Goal: Information Seeking & Learning: Learn about a topic

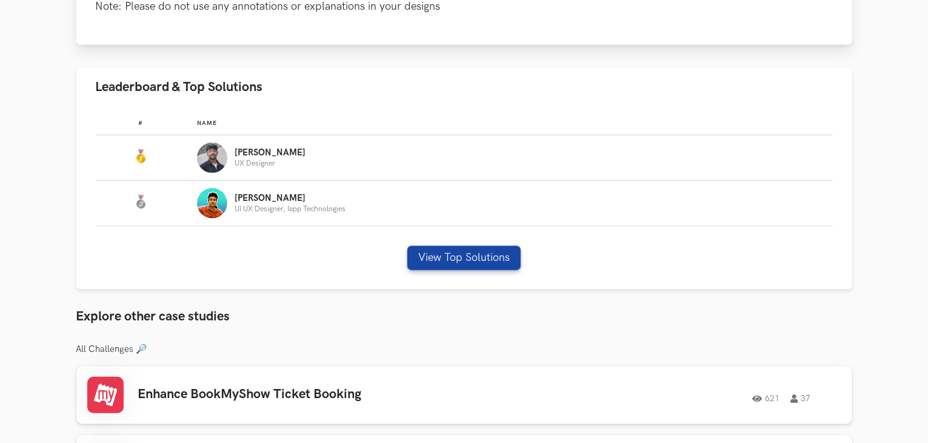
scroll to position [577, 0]
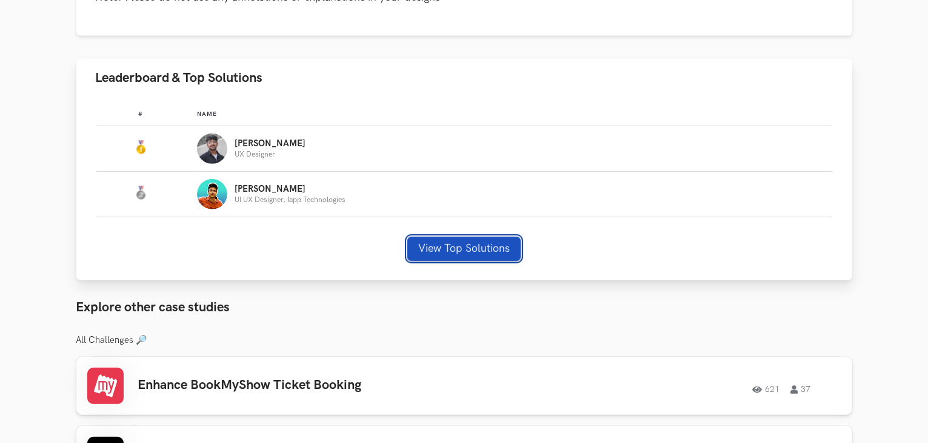
click at [469, 247] on button "View Top Solutions" at bounding box center [463, 248] width 113 height 24
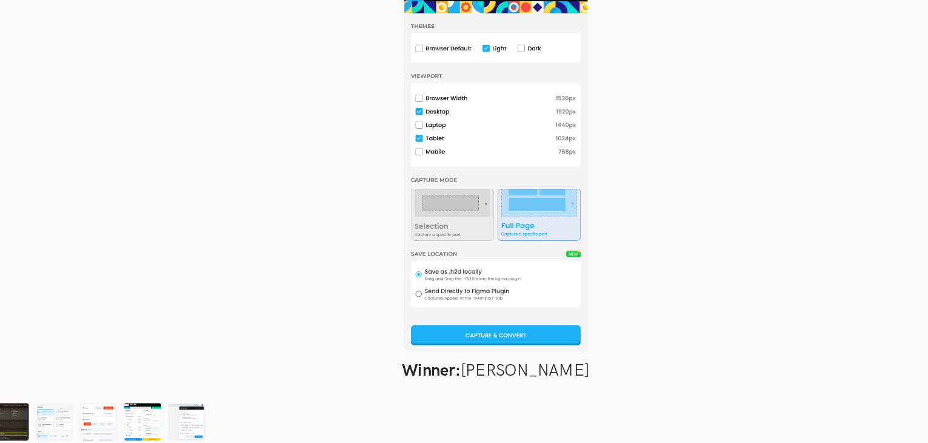
scroll to position [575, 0]
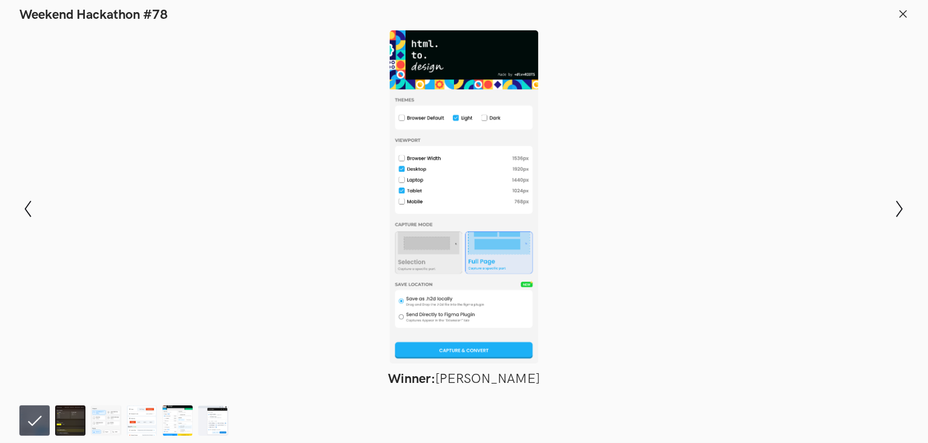
click at [386, 272] on div at bounding box center [464, 196] width 840 height 333
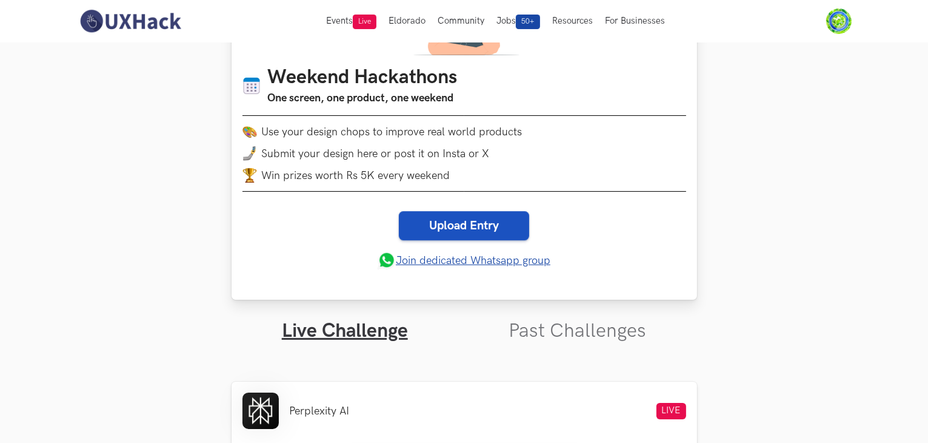
scroll to position [89, 0]
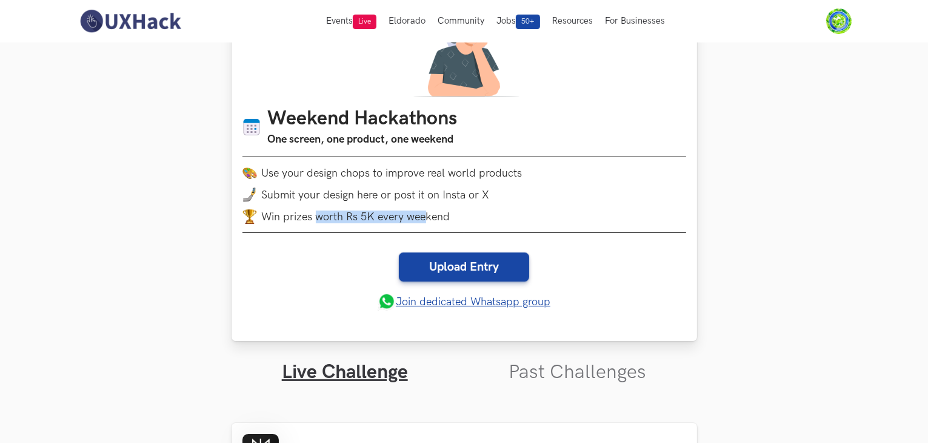
drag, startPoint x: 318, startPoint y: 216, endPoint x: 429, endPoint y: 219, distance: 111.0
click at [429, 219] on li "Win prizes worth Rs 5K every weekend" at bounding box center [465, 216] width 444 height 15
drag, startPoint x: 429, startPoint y: 219, endPoint x: 281, endPoint y: 209, distance: 148.9
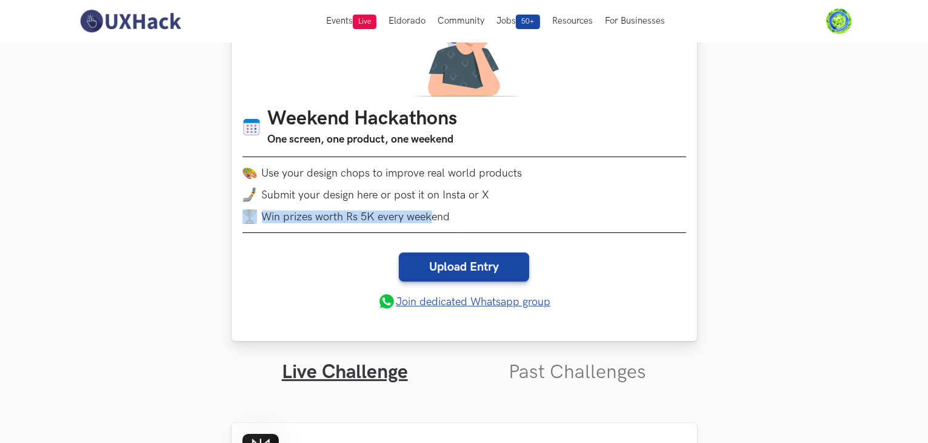
click at [281, 209] on li "Win prizes worth Rs 5K every weekend" at bounding box center [465, 216] width 444 height 15
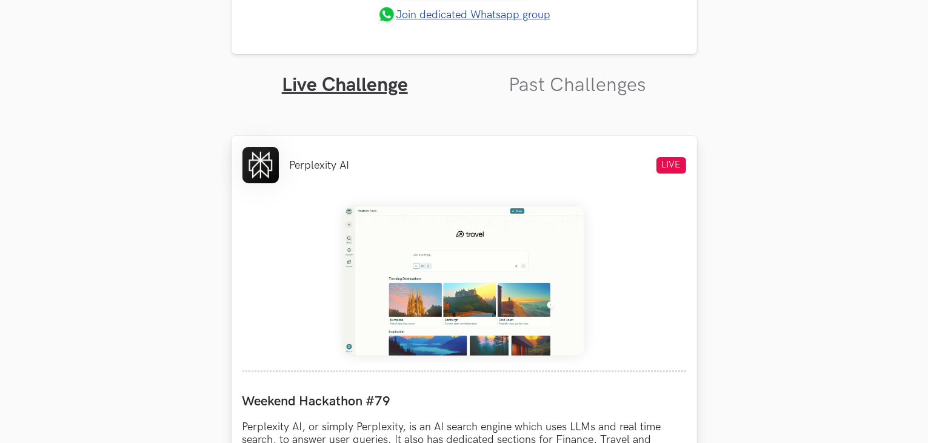
scroll to position [380, 0]
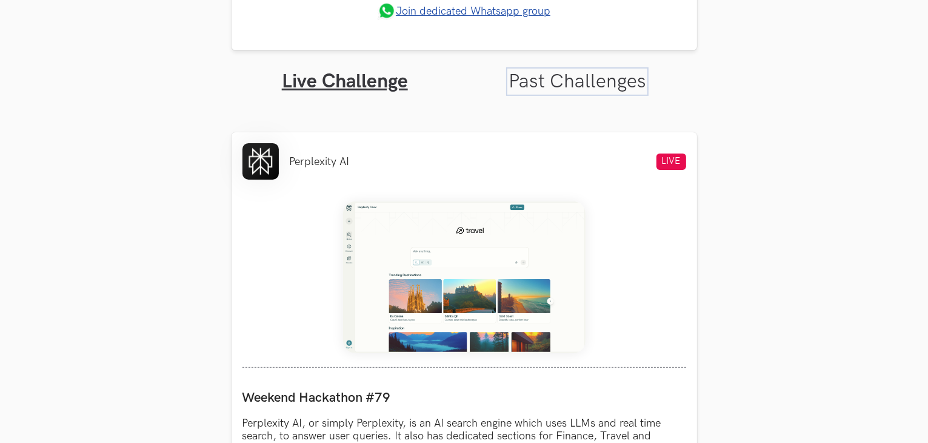
click at [609, 87] on link "Past Challenges" at bounding box center [578, 82] width 138 height 24
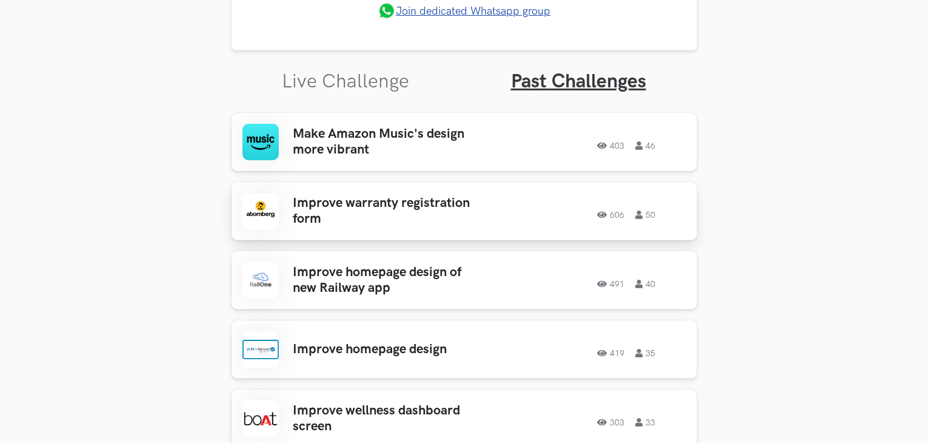
click at [430, 210] on h3 "Improve warranty registration form" at bounding box center [387, 211] width 189 height 32
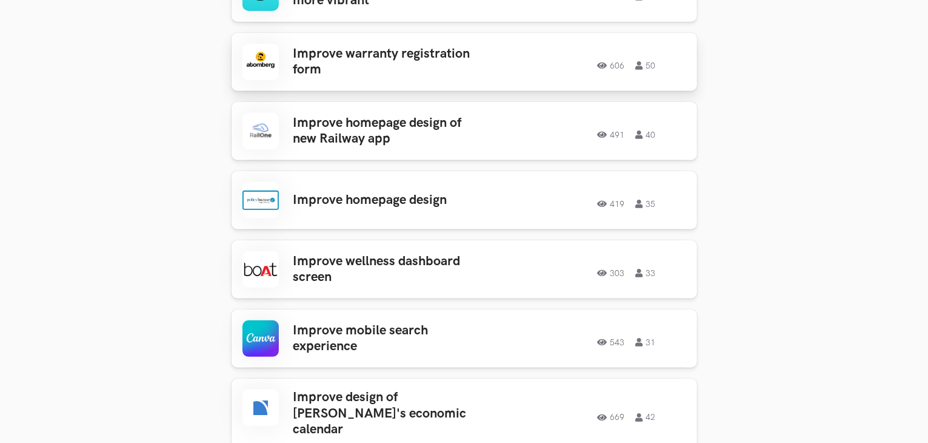
scroll to position [534, 0]
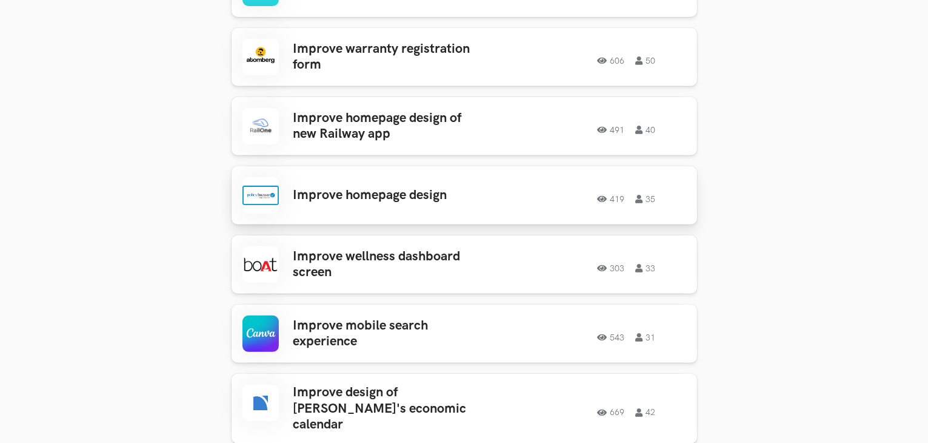
click at [364, 199] on h3 "Improve homepage design" at bounding box center [387, 195] width 189 height 16
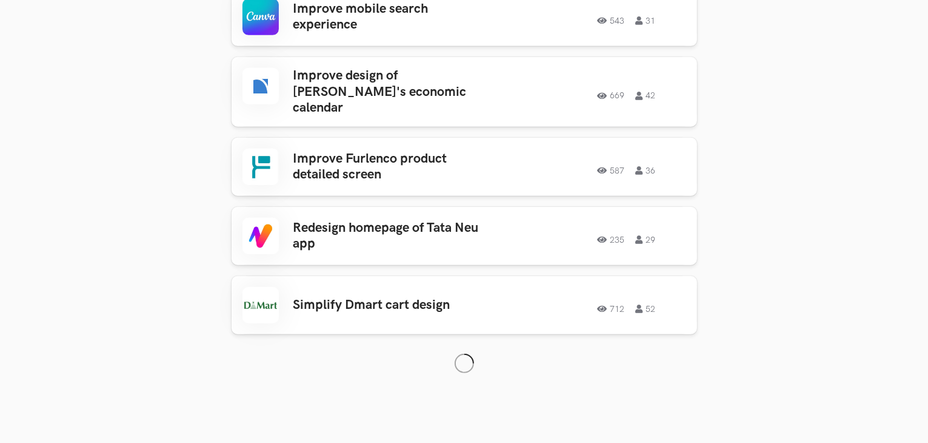
scroll to position [855, 0]
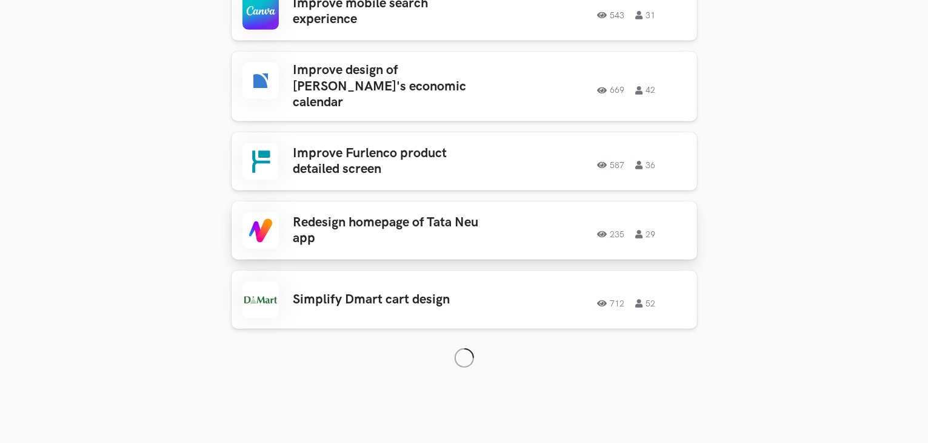
click at [428, 215] on h3 "Redesign homepage of Tata Neu app" at bounding box center [387, 231] width 189 height 32
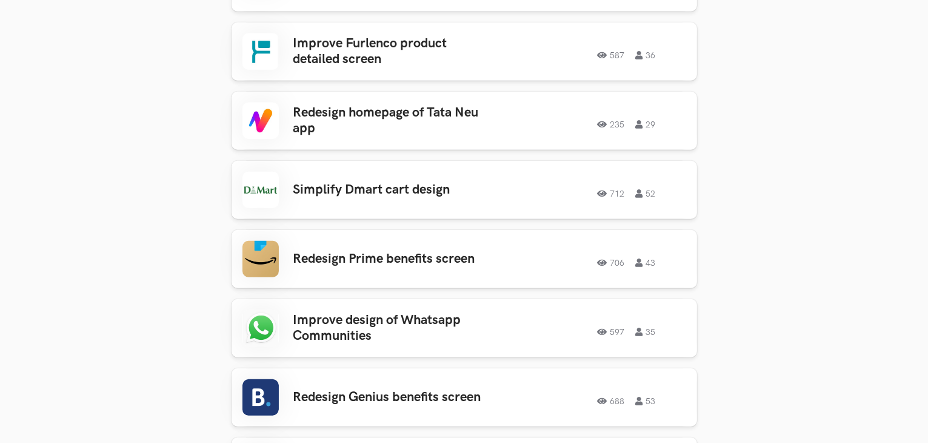
scroll to position [968, 0]
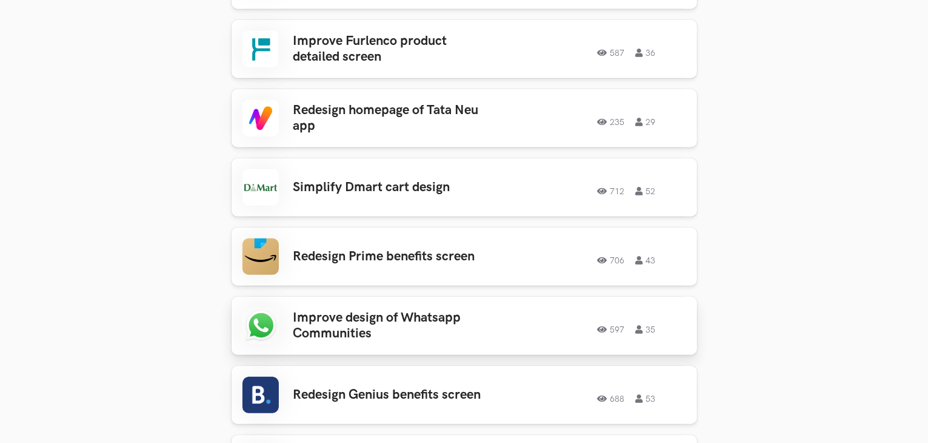
click at [409, 310] on h3 "Improve design of Whatsapp Communities" at bounding box center [387, 326] width 189 height 32
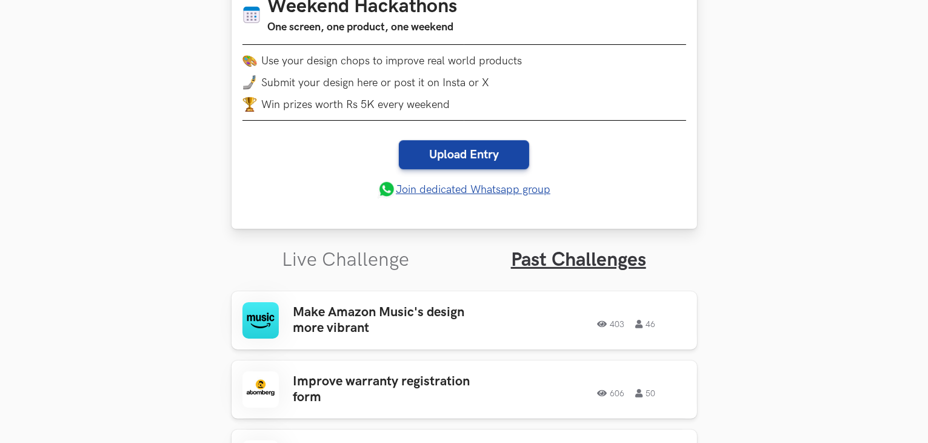
scroll to position [206, 0]
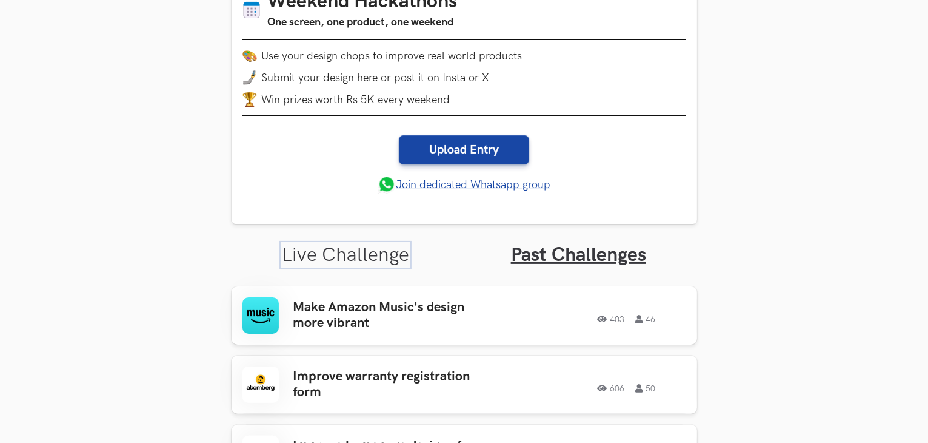
click at [339, 264] on link "Live Challenge" at bounding box center [345, 255] width 127 height 24
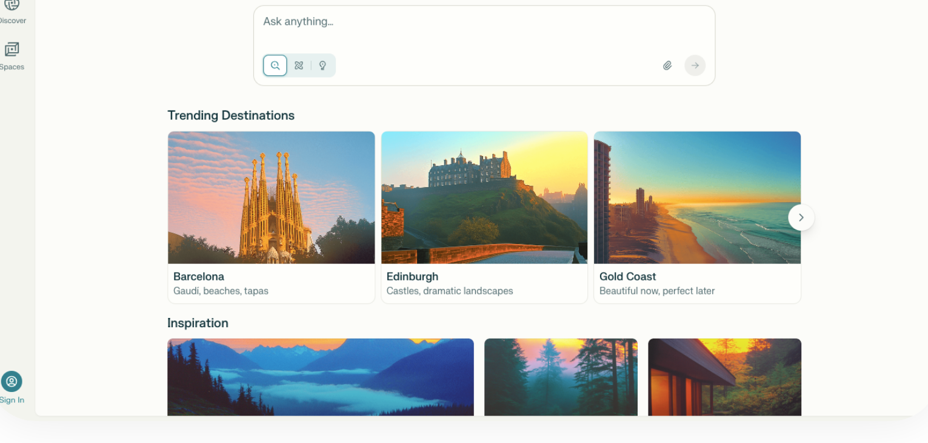
scroll to position [511, 0]
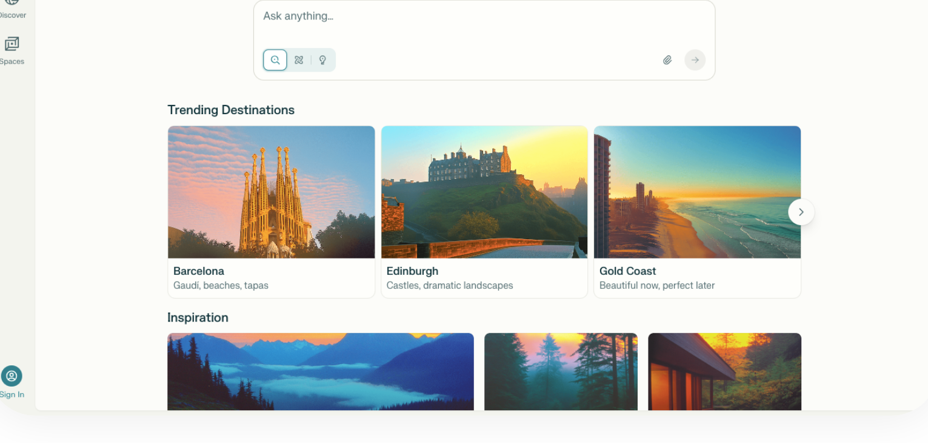
click at [472, 175] on img at bounding box center [464, 146] width 243 height 152
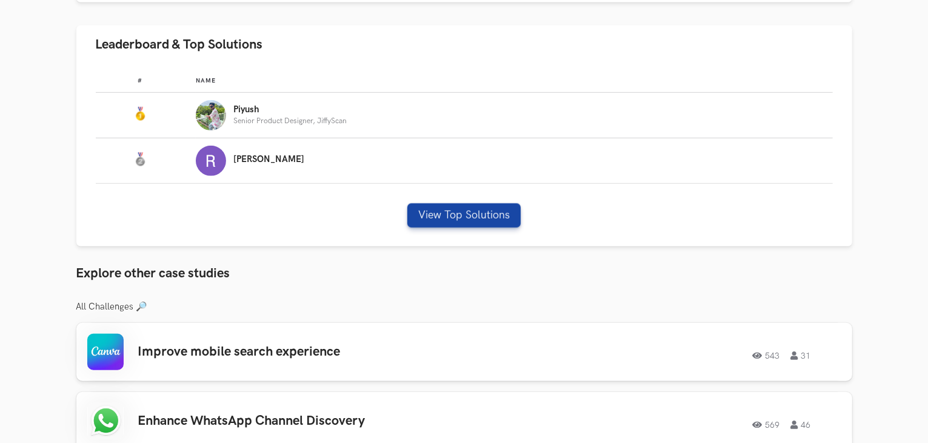
scroll to position [788, 0]
click at [453, 224] on button "View Top Solutions" at bounding box center [463, 215] width 113 height 24
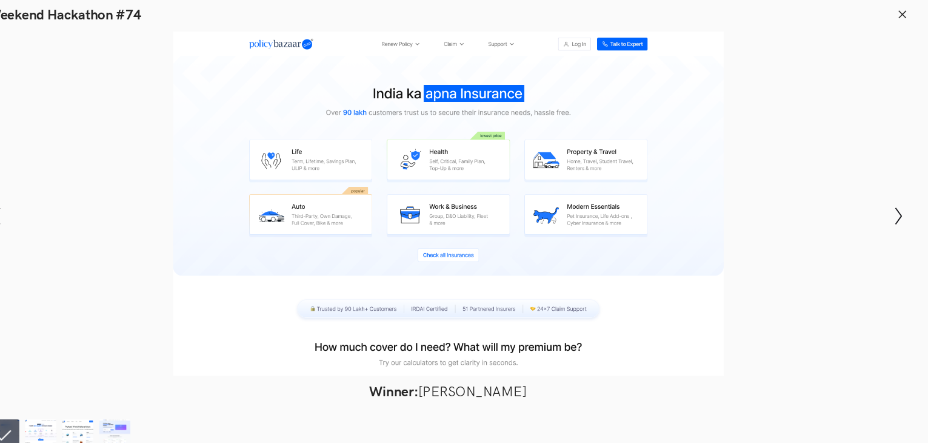
scroll to position [781, 0]
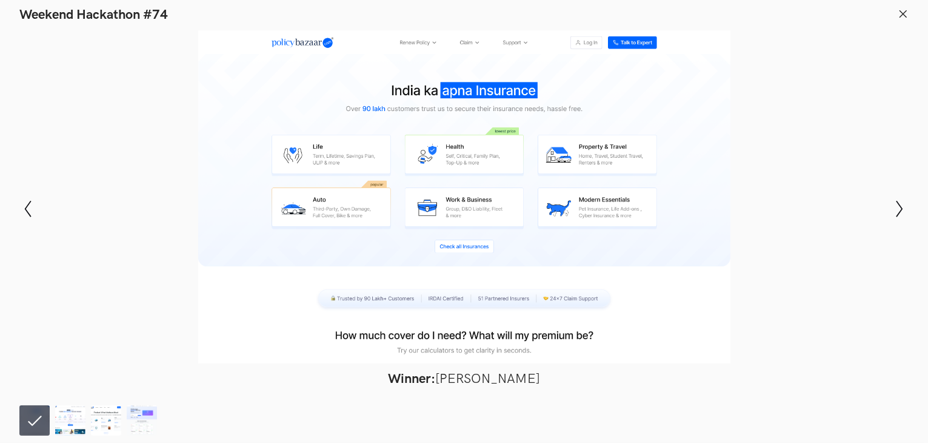
click at [58, 153] on div at bounding box center [464, 196] width 840 height 333
click at [908, 8] on icon at bounding box center [903, 13] width 11 height 11
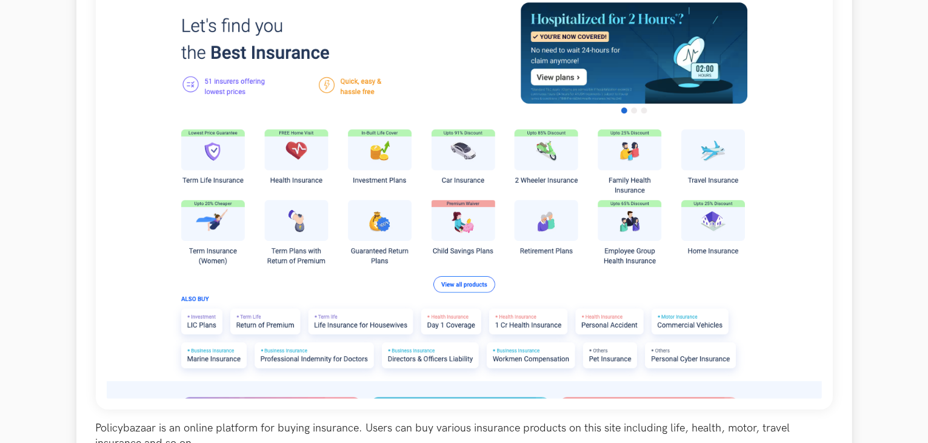
scroll to position [238, 0]
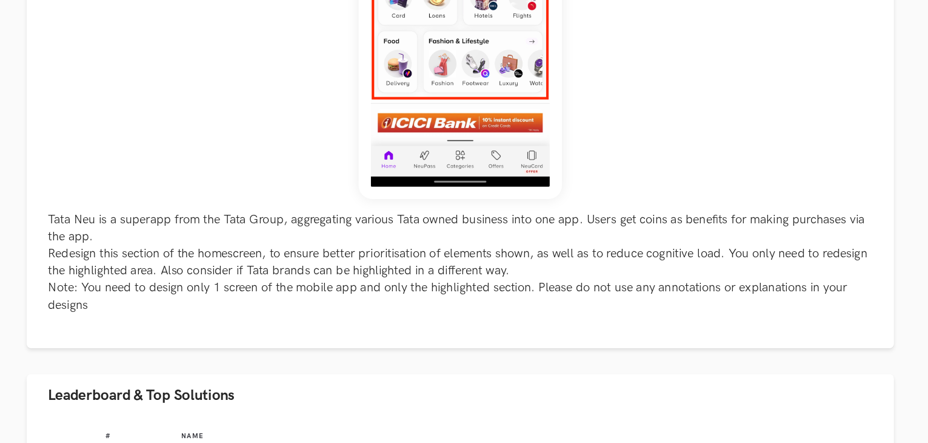
scroll to position [336, 0]
click at [435, 229] on div "Tata Neu is a superapp from the Tata Group, aggregating various Tata owned busi…" at bounding box center [464, 86] width 737 height 480
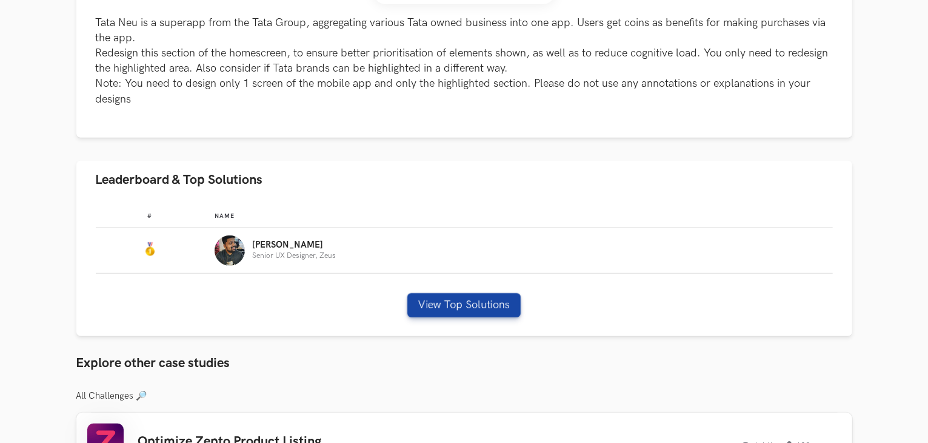
scroll to position [558, 0]
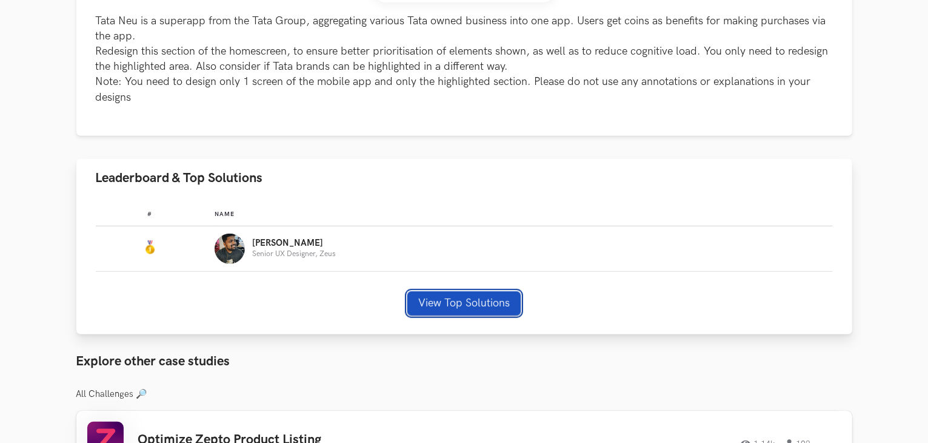
click at [466, 310] on button "View Top Solutions" at bounding box center [463, 303] width 113 height 24
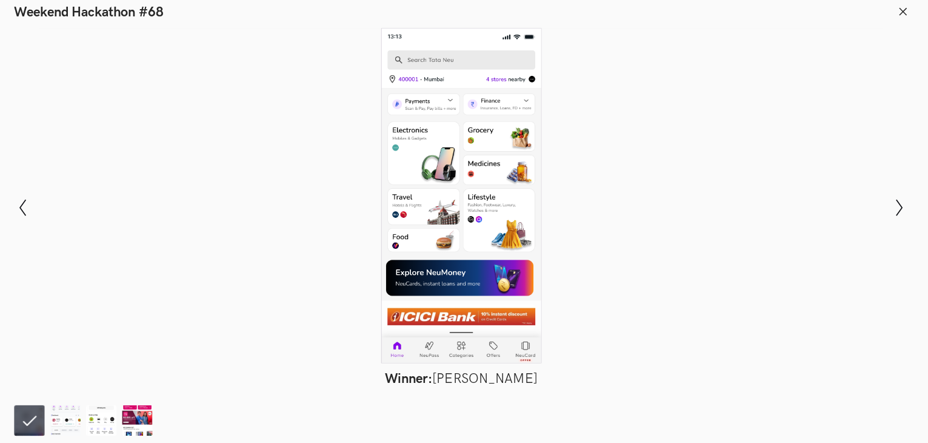
scroll to position [557, 0]
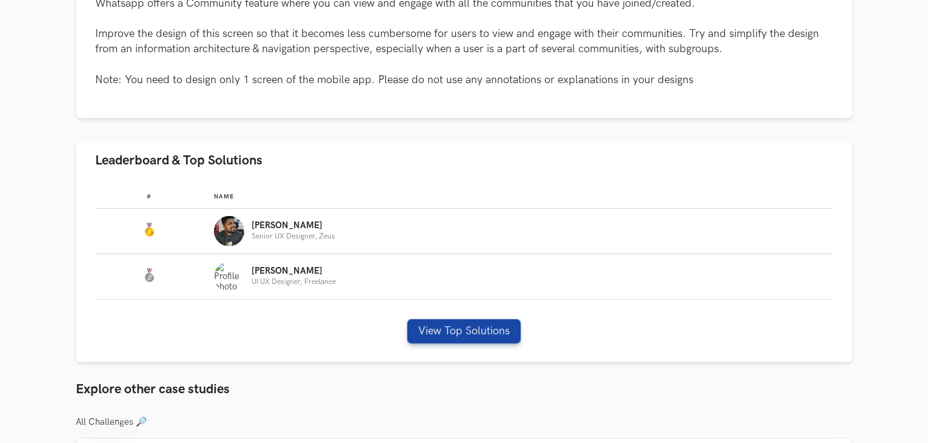
scroll to position [592, 0]
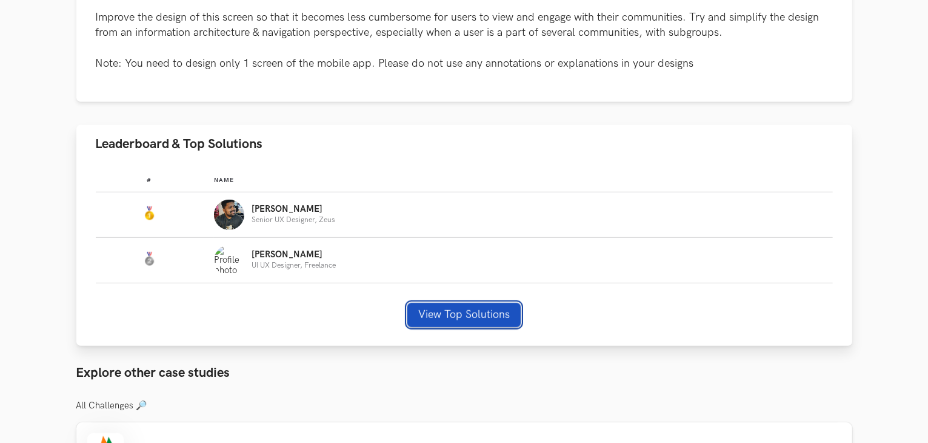
click at [433, 318] on button "View Top Solutions" at bounding box center [463, 315] width 113 height 24
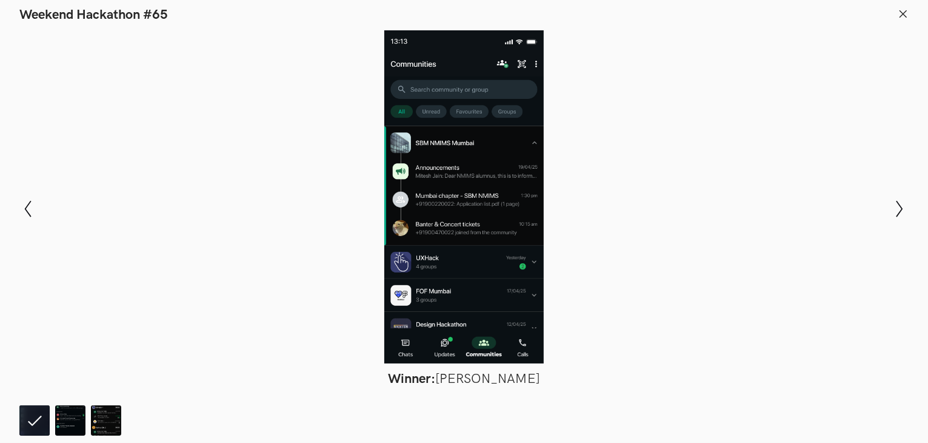
scroll to position [597, 0]
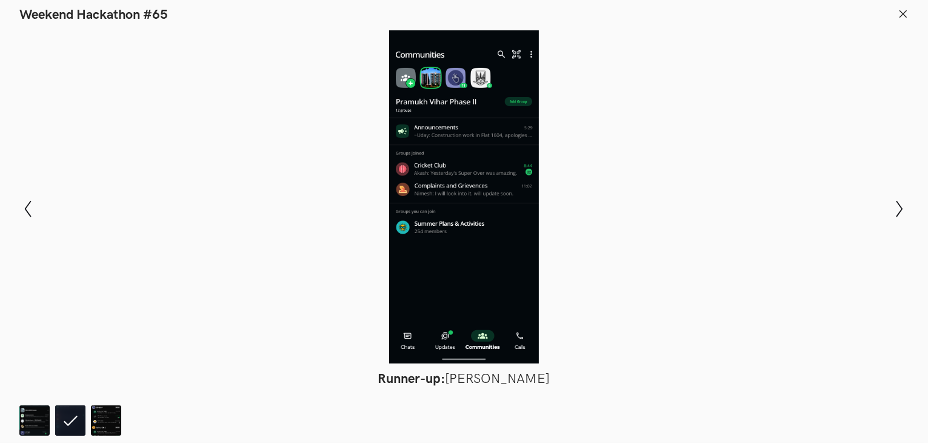
click at [905, 10] on icon at bounding box center [903, 13] width 11 height 11
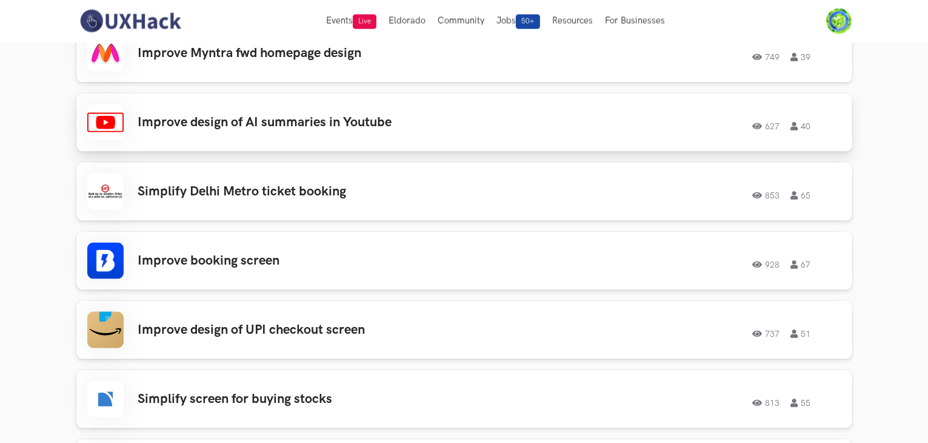
scroll to position [1811, 0]
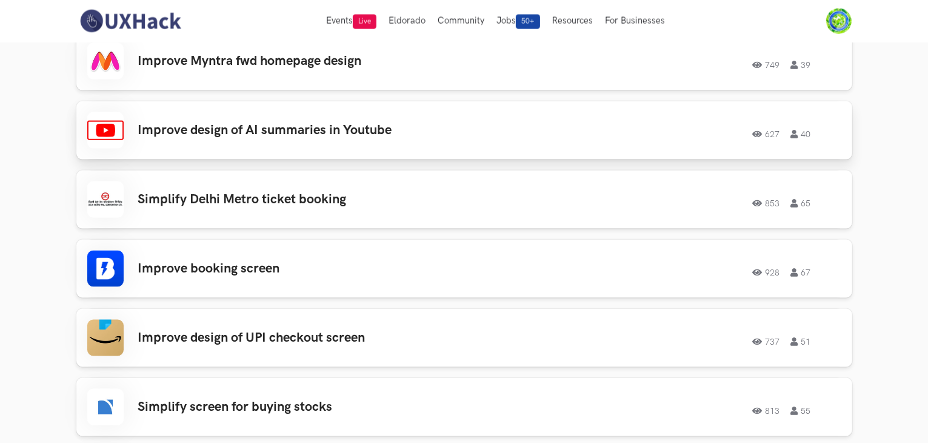
click at [361, 141] on div "Improve design of AI summaries in Youtube 627 40 627 40" at bounding box center [464, 130] width 754 height 36
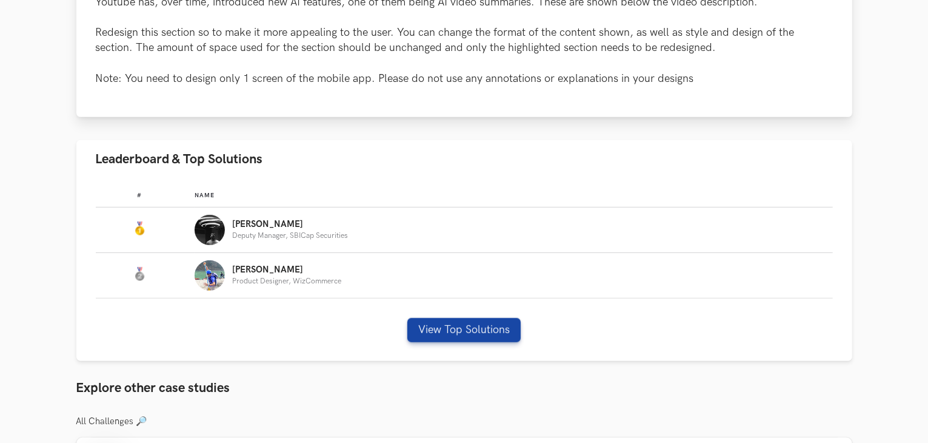
scroll to position [581, 0]
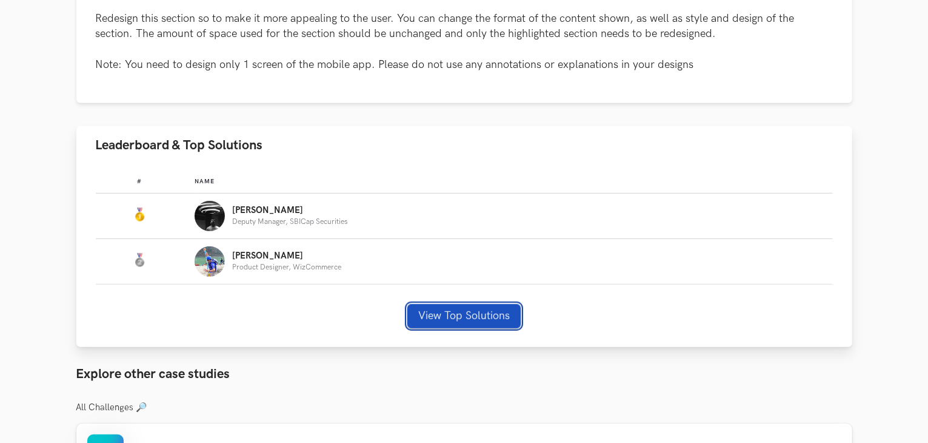
click at [444, 313] on button "View Top Solutions" at bounding box center [463, 316] width 113 height 24
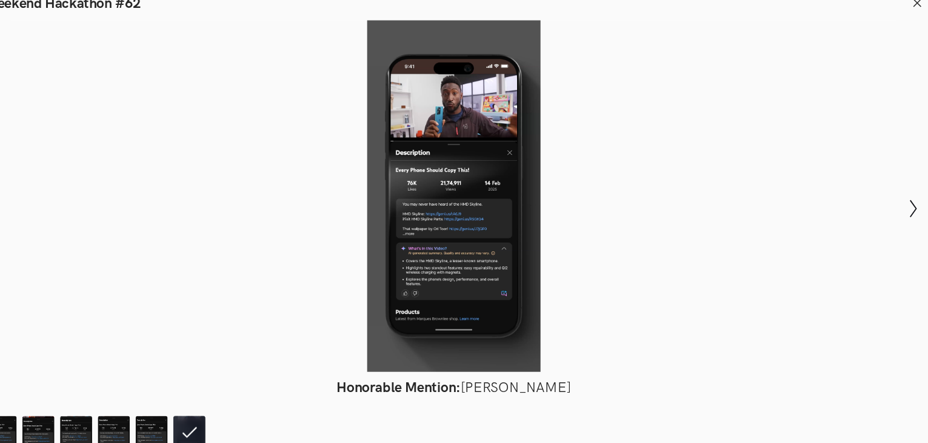
scroll to position [631, 0]
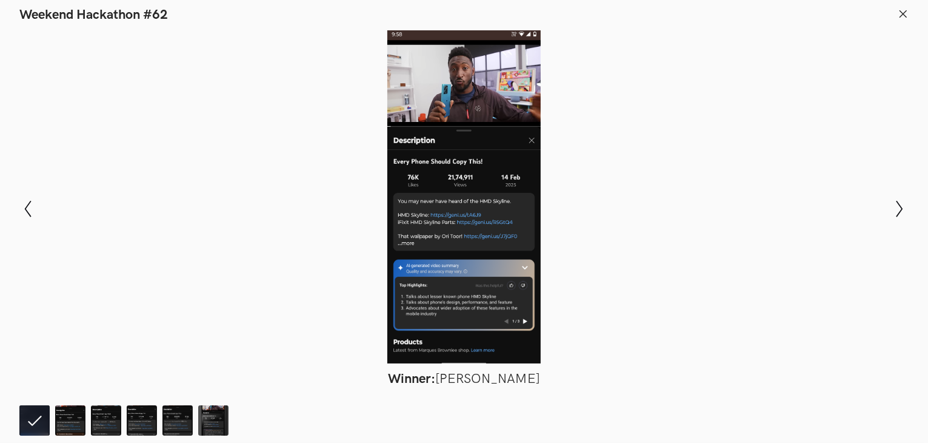
click at [900, 14] on icon at bounding box center [903, 13] width 11 height 11
